Goal: Book appointment/travel/reservation

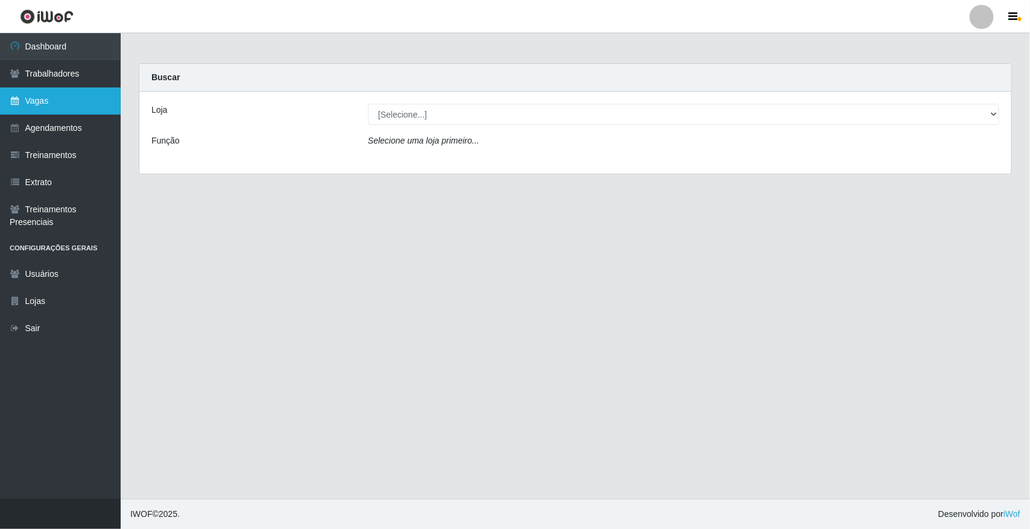
click at [59, 89] on link "Vagas" at bounding box center [60, 100] width 121 height 27
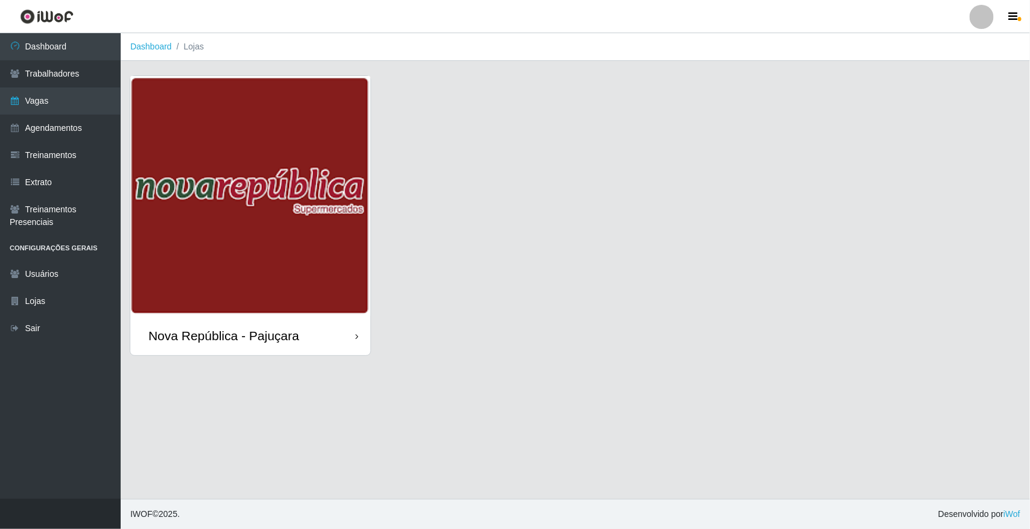
click at [216, 239] on img at bounding box center [250, 196] width 240 height 240
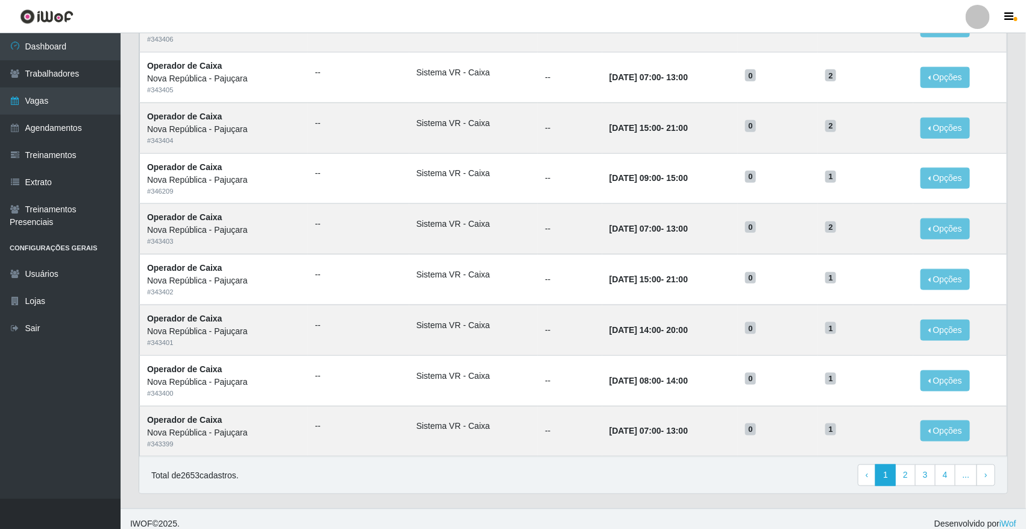
scroll to position [496, 0]
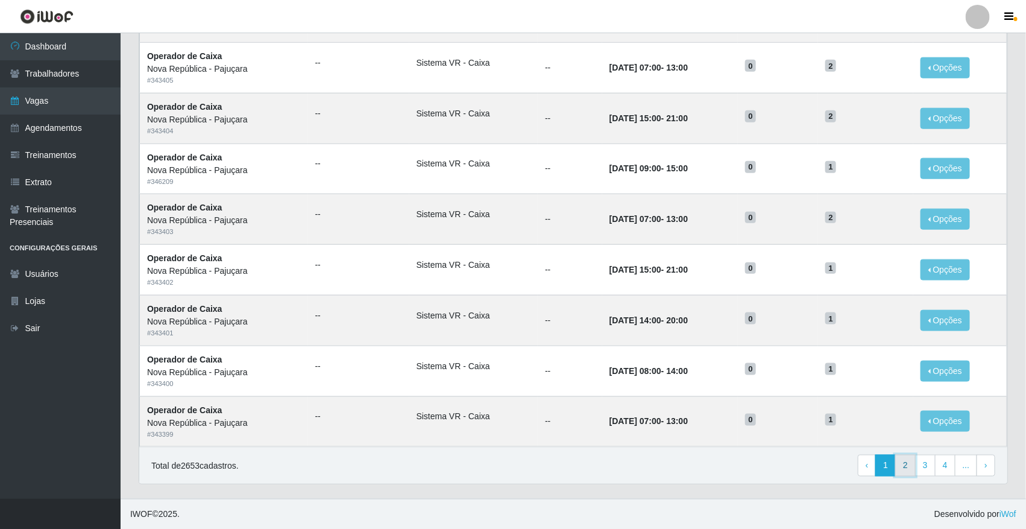
click at [899, 462] on link "2" at bounding box center [906, 466] width 21 height 22
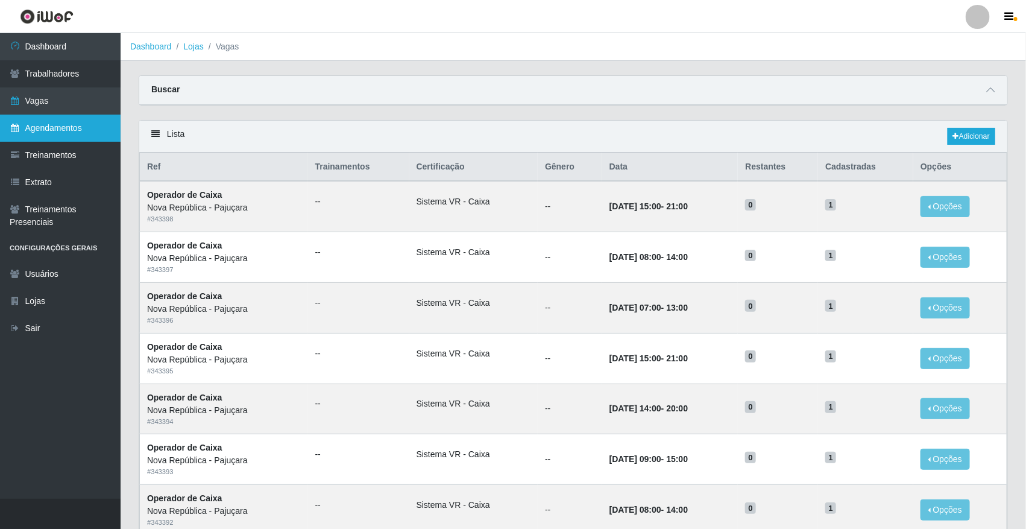
click at [54, 127] on link "Agendamentos" at bounding box center [60, 128] width 121 height 27
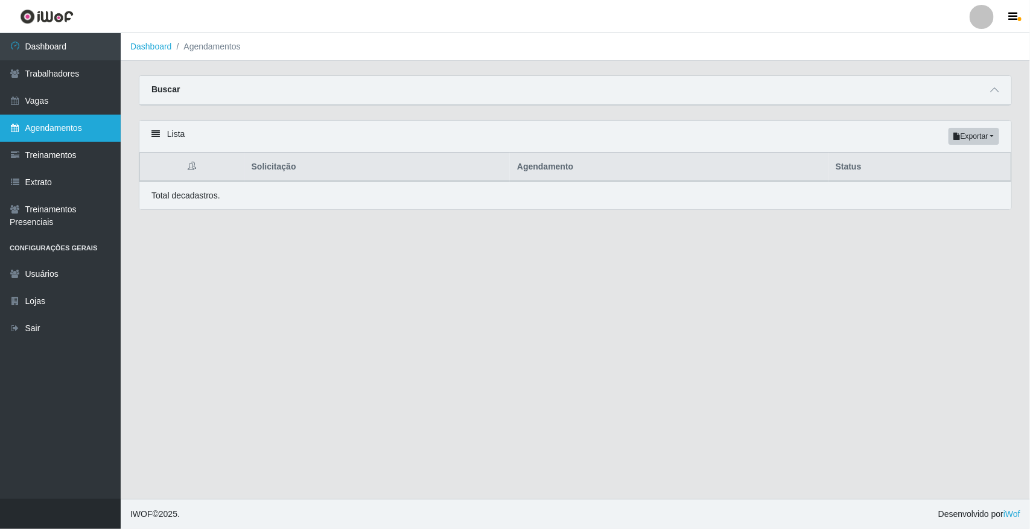
click at [82, 131] on link "Agendamentos" at bounding box center [60, 128] width 121 height 27
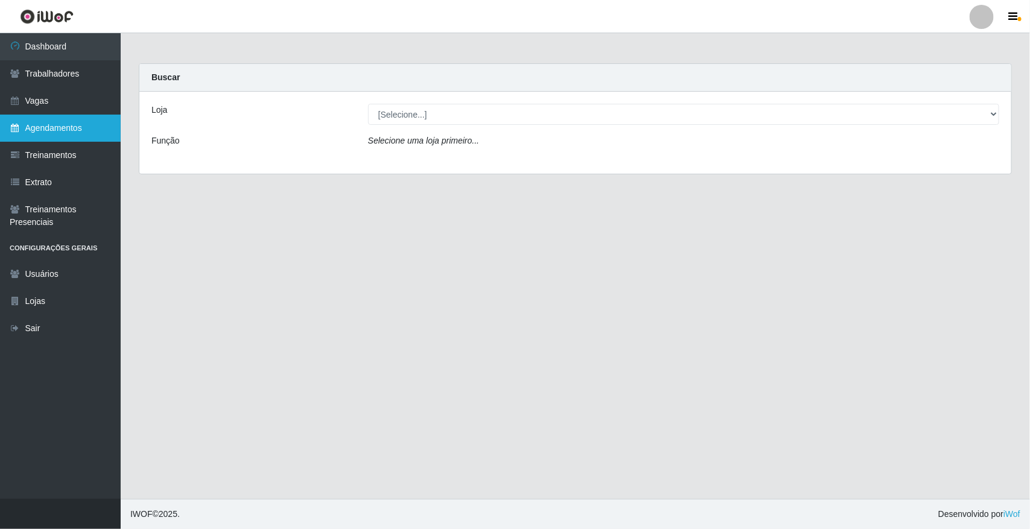
click at [73, 127] on link "Agendamentos" at bounding box center [60, 128] width 121 height 27
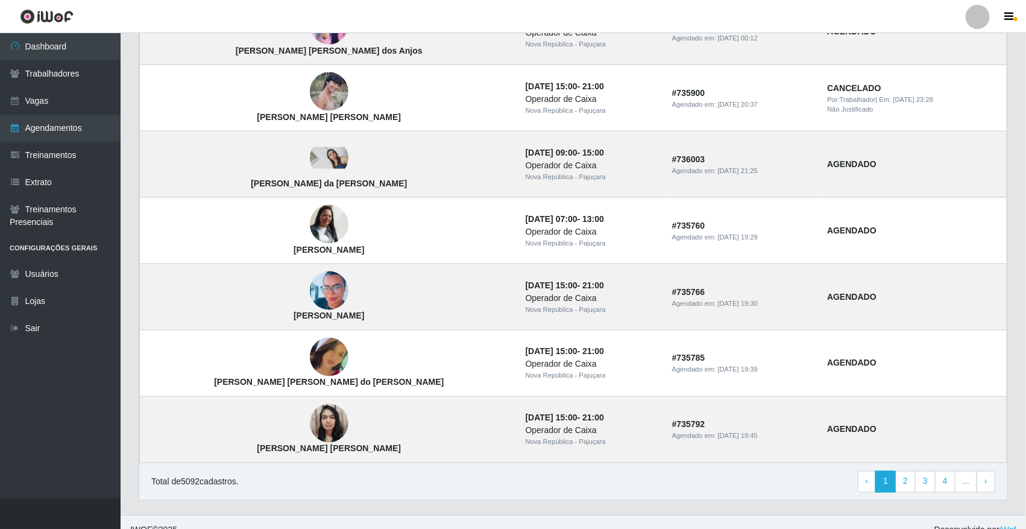
scroll to position [733, 0]
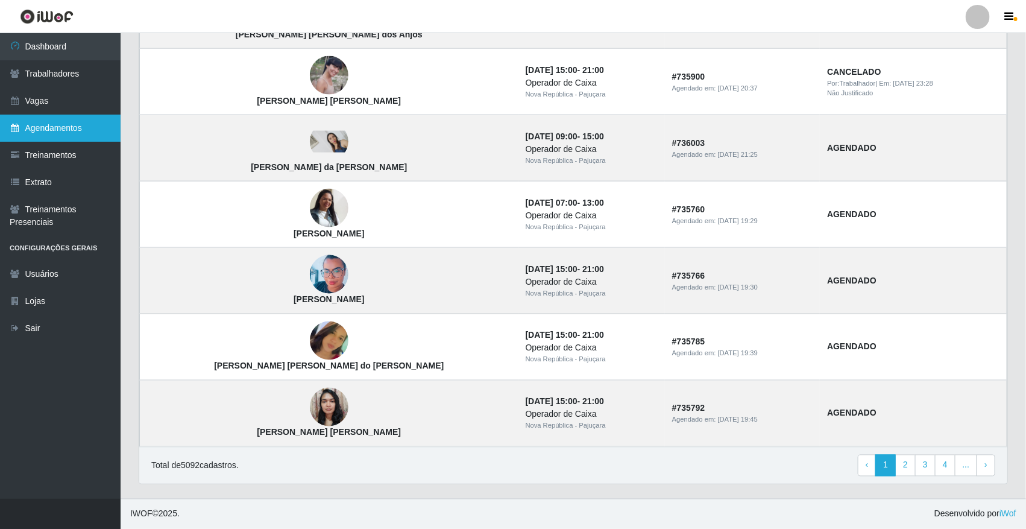
click at [15, 115] on link "Agendamentos" at bounding box center [60, 128] width 121 height 27
click at [32, 121] on link "Agendamentos" at bounding box center [60, 128] width 121 height 27
click at [115, 119] on link "Agendamentos" at bounding box center [60, 128] width 121 height 27
click at [90, 122] on link "Agendamentos" at bounding box center [60, 128] width 121 height 27
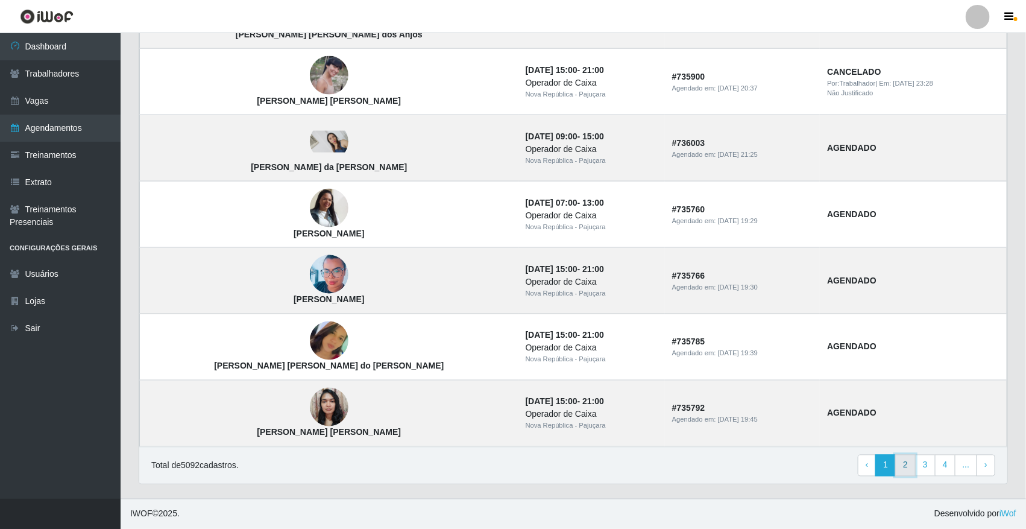
click at [903, 463] on link "2" at bounding box center [906, 466] width 21 height 22
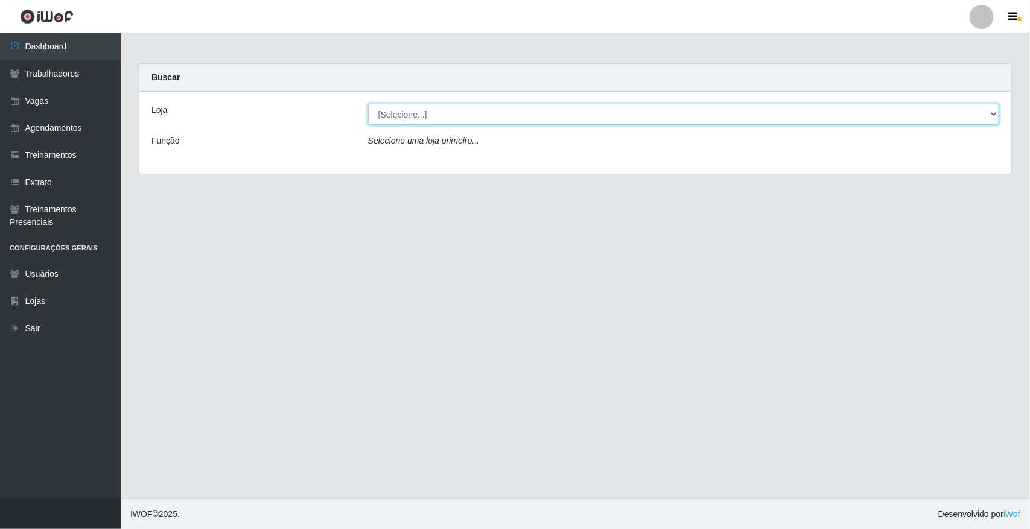
click at [706, 104] on select "[Selecione...] [GEOGRAPHIC_DATA]" at bounding box center [683, 114] width 631 height 21
select select "65"
click at [368, 104] on select "[Selecione...] [GEOGRAPHIC_DATA]" at bounding box center [683, 114] width 631 height 21
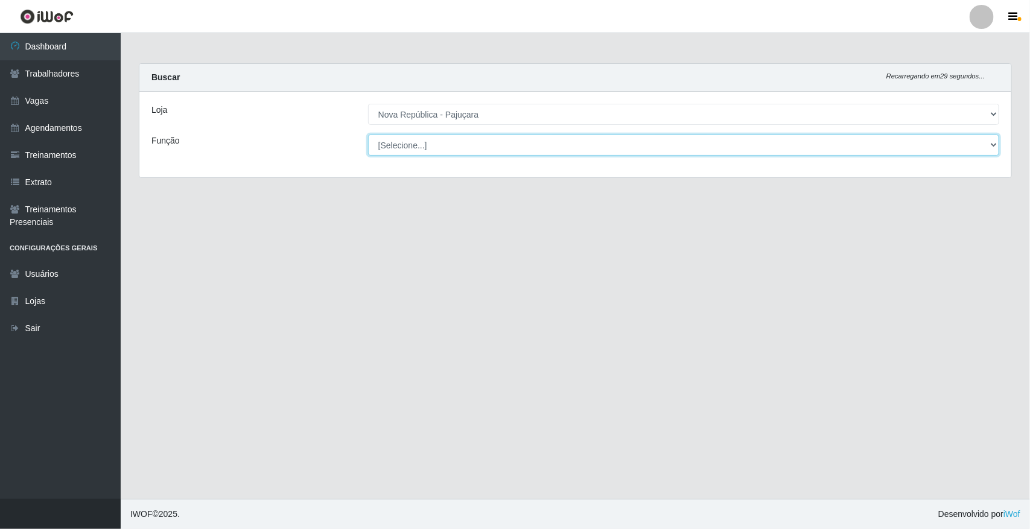
click at [730, 139] on select "[Selecione...] Balconista Operador de Caixa Repositor" at bounding box center [683, 144] width 631 height 21
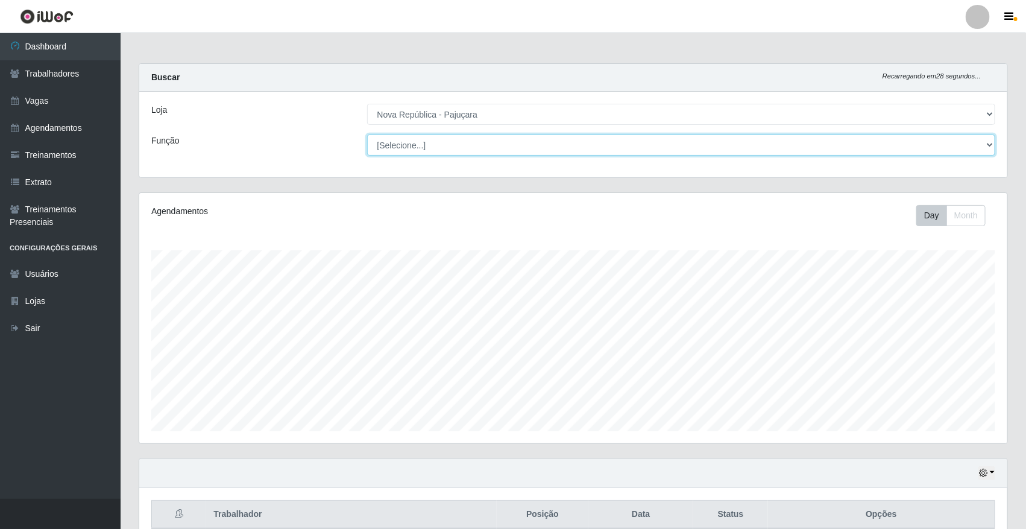
scroll to position [251, 868]
select select "22"
click at [367, 134] on select "[Selecione...] Balconista Operador de Caixa Repositor" at bounding box center [681, 144] width 629 height 21
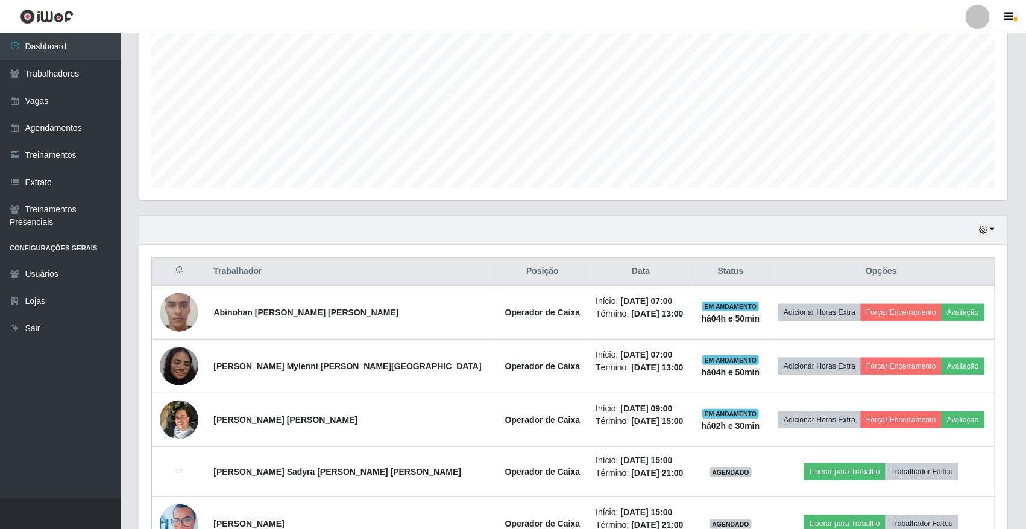
scroll to position [302, 0]
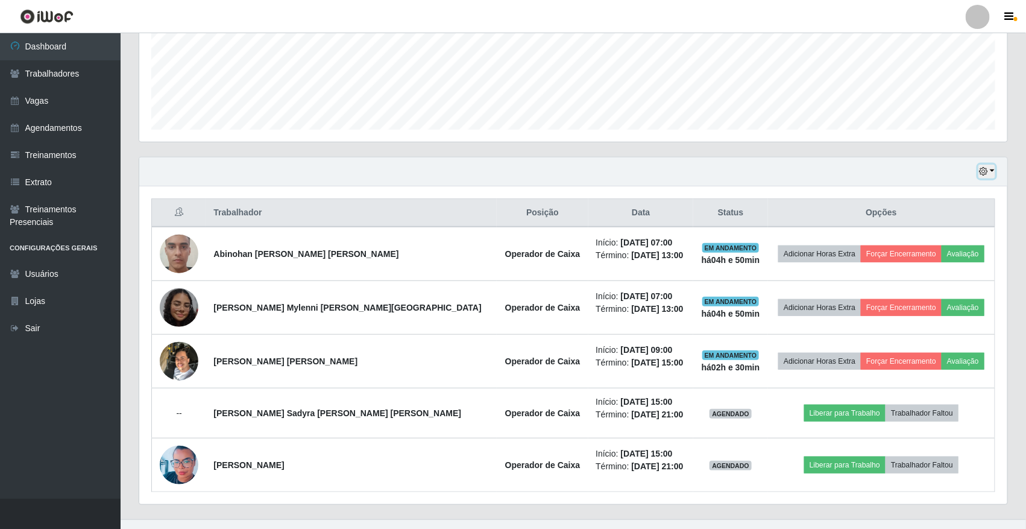
click at [990, 169] on button "button" at bounding box center [987, 172] width 17 height 14
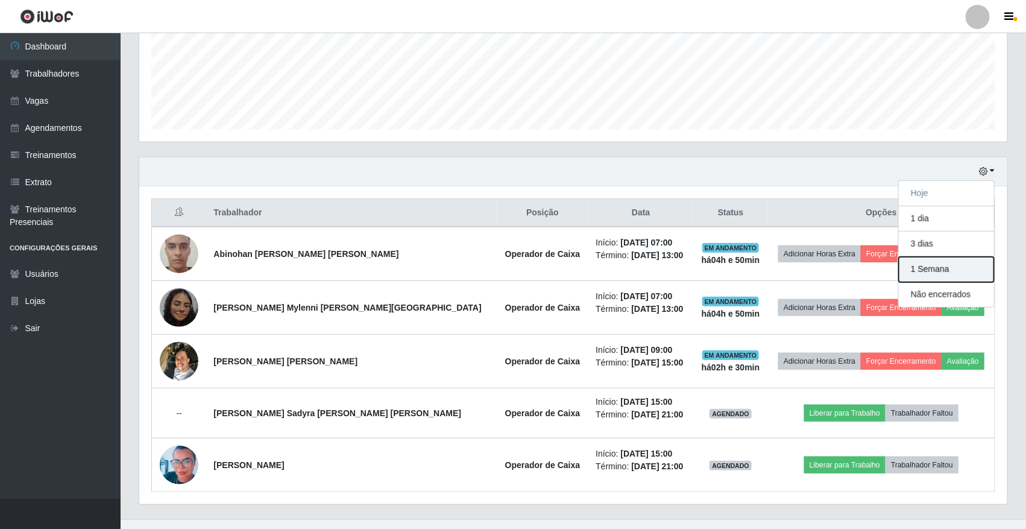
click at [950, 270] on button "1 Semana" at bounding box center [946, 269] width 95 height 25
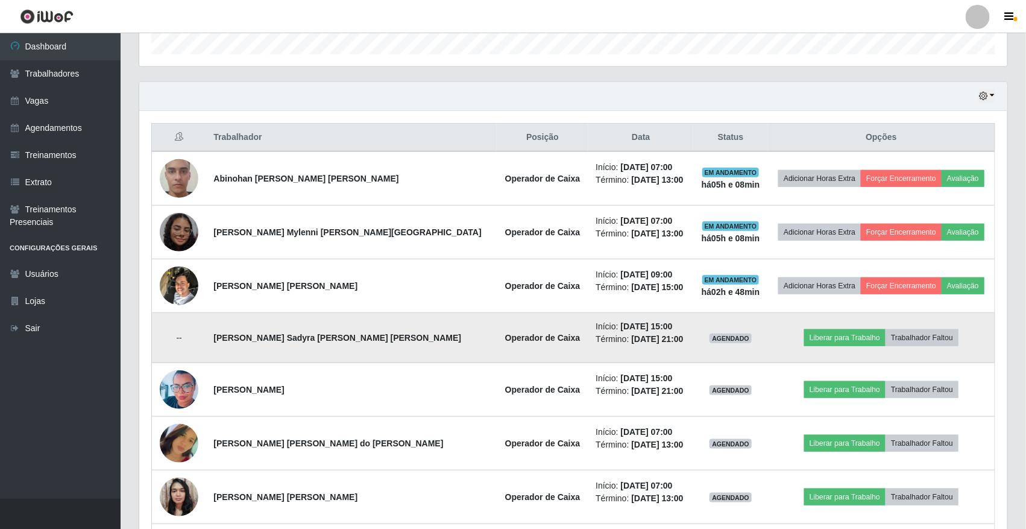
scroll to position [452, 0]
